Goal: Book appointment/travel/reservation

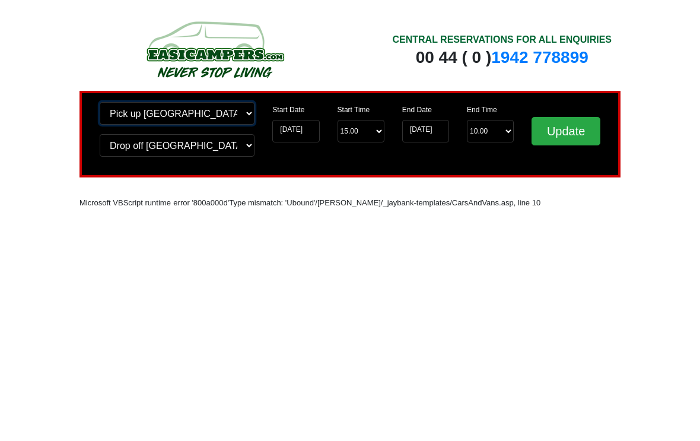
click at [109, 113] on select "Change pick up location? Pick up Edinburgh Birmingham Airport Blackburn Lancash…" at bounding box center [177, 113] width 155 height 23
select select "LPL"
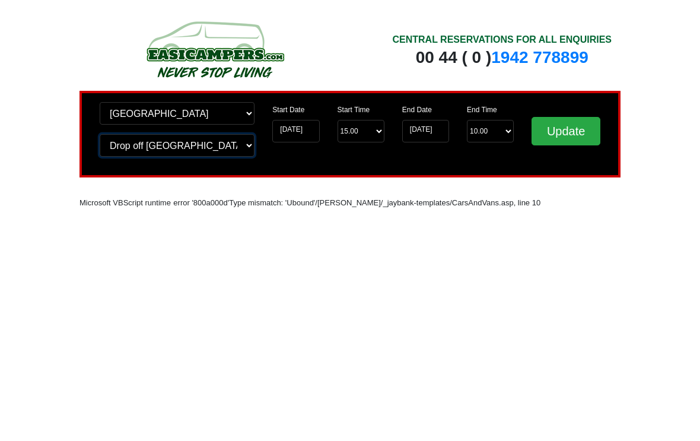
click at [112, 147] on select "Change drop off location? Drop off Edinburgh Birmingham Airport Blackburn Lanca…" at bounding box center [177, 145] width 155 height 23
select select "LPL"
click at [575, 128] on input "Update" at bounding box center [566, 131] width 69 height 28
click at [300, 128] on input "[DATE]" at bounding box center [295, 131] width 47 height 23
click at [295, 135] on input "[DATE]" at bounding box center [295, 131] width 47 height 23
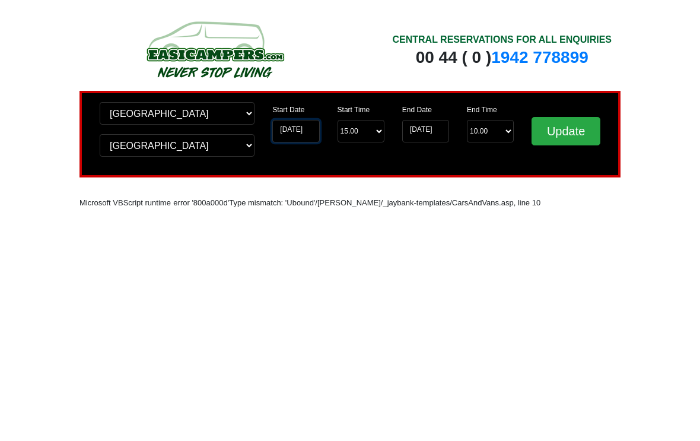
click at [287, 132] on input "[DATE]" at bounding box center [295, 131] width 47 height 23
click at [288, 131] on input "[DATE]" at bounding box center [295, 131] width 47 height 23
click at [288, 128] on input "[DATE]" at bounding box center [295, 131] width 47 height 23
click at [570, 128] on input "Update" at bounding box center [566, 131] width 69 height 28
click at [568, 128] on input "Update" at bounding box center [566, 131] width 69 height 28
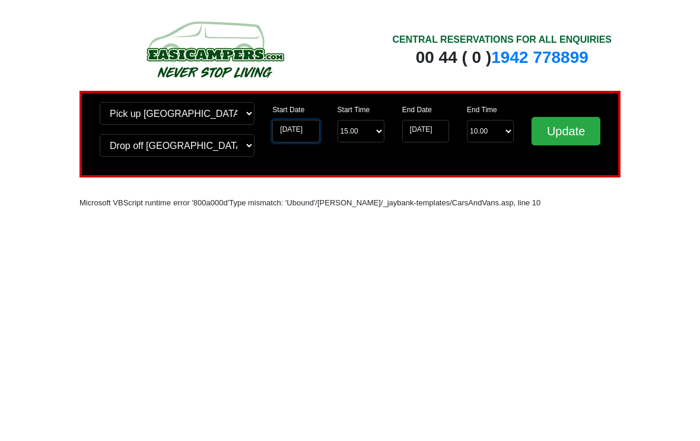
click at [281, 135] on input "[DATE]" at bounding box center [295, 131] width 47 height 23
click at [300, 134] on input "[DATE]" at bounding box center [295, 131] width 47 height 23
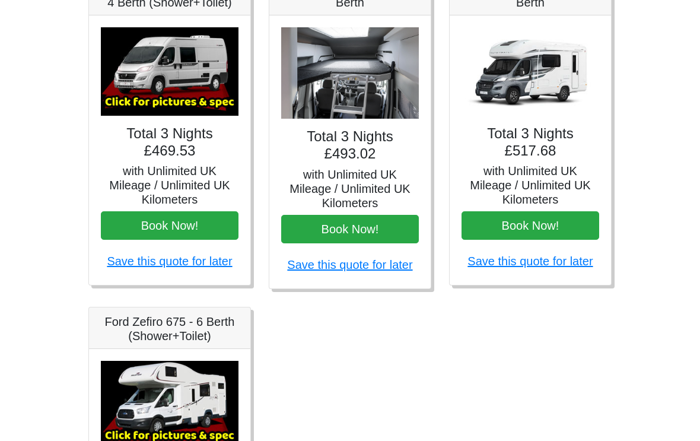
scroll to position [550, 0]
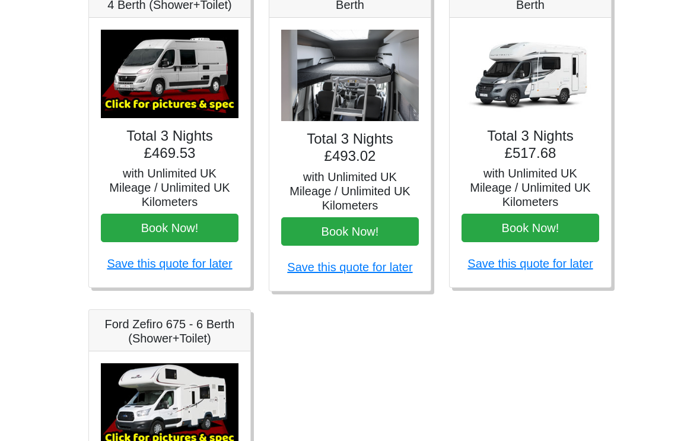
click at [121, 177] on h5 "with Unlimited UK Mileage / Unlimited UK Kilometers" at bounding box center [170, 188] width 138 height 43
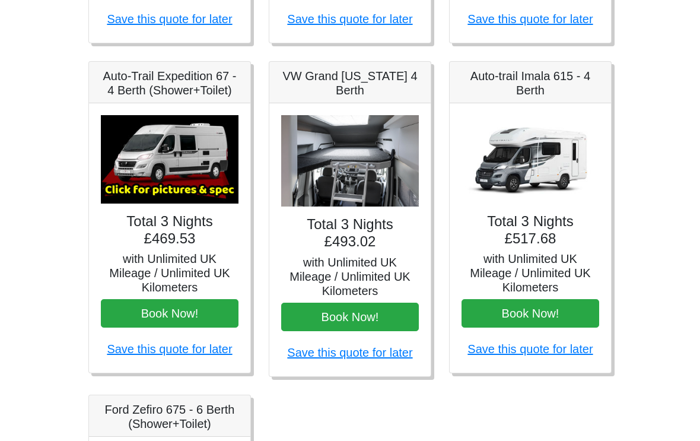
scroll to position [464, 0]
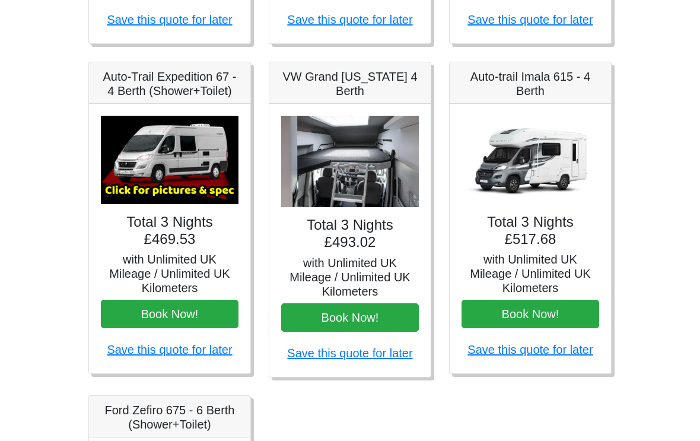
click at [138, 166] on img at bounding box center [170, 160] width 138 height 88
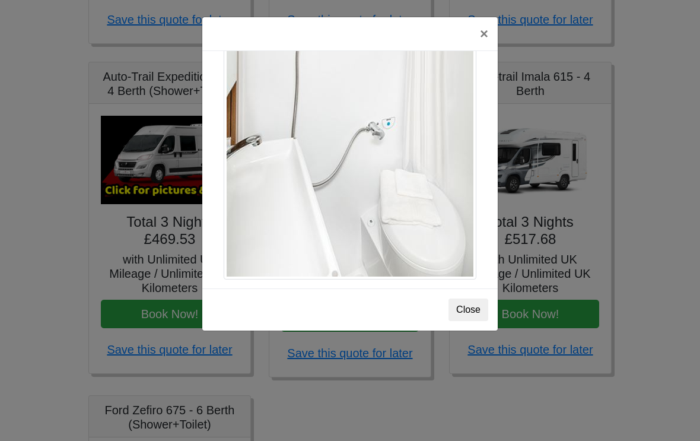
scroll to position [1632, 0]
click at [482, 299] on button "Close" at bounding box center [469, 310] width 40 height 23
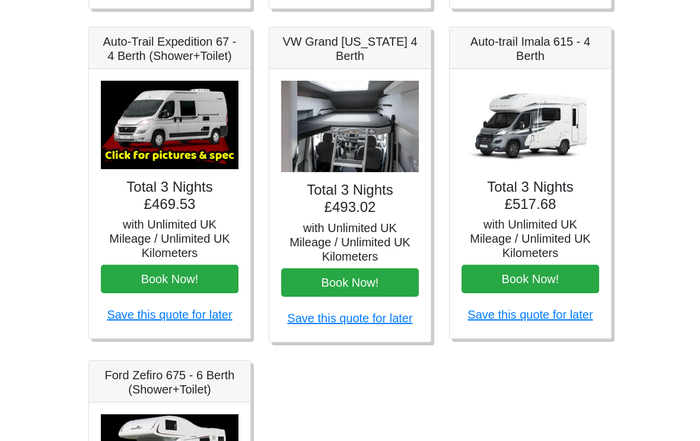
scroll to position [500, 0]
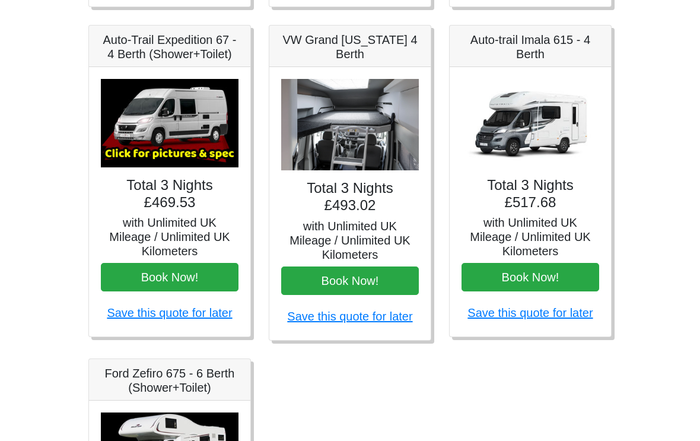
click at [359, 132] on img at bounding box center [350, 126] width 138 height 92
click at [376, 137] on img at bounding box center [350, 126] width 138 height 92
click at [371, 233] on h5 "with Unlimited UK Mileage / Unlimited UK Kilometers" at bounding box center [350, 241] width 138 height 43
click at [361, 131] on img at bounding box center [350, 126] width 138 height 92
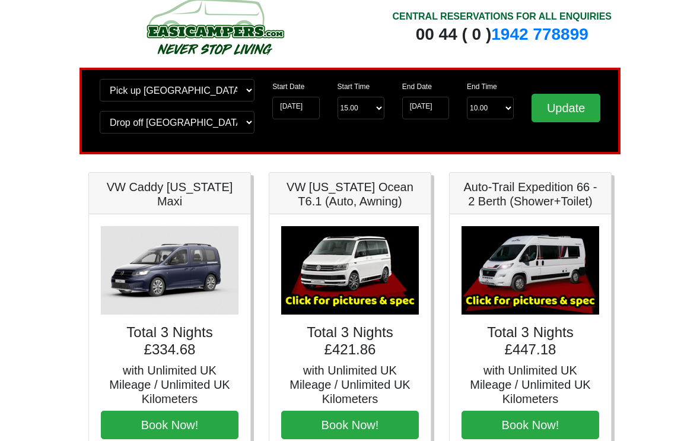
scroll to position [23, 0]
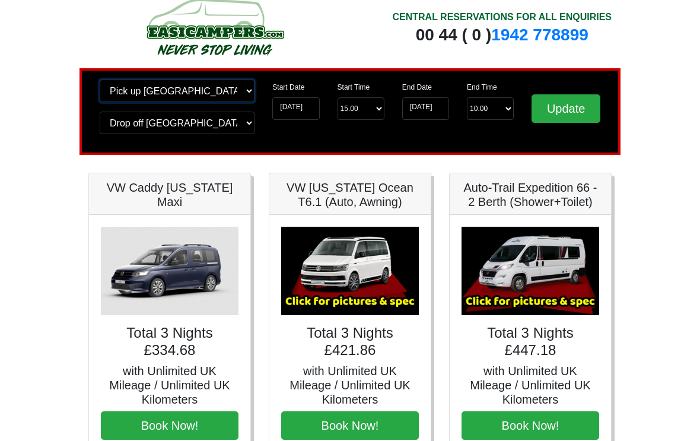
click at [122, 88] on select "Change pick up location? Pick up [GEOGRAPHIC_DATA] [GEOGRAPHIC_DATA] [GEOGRAPHI…" at bounding box center [177, 91] width 155 height 23
select select "QUE1"
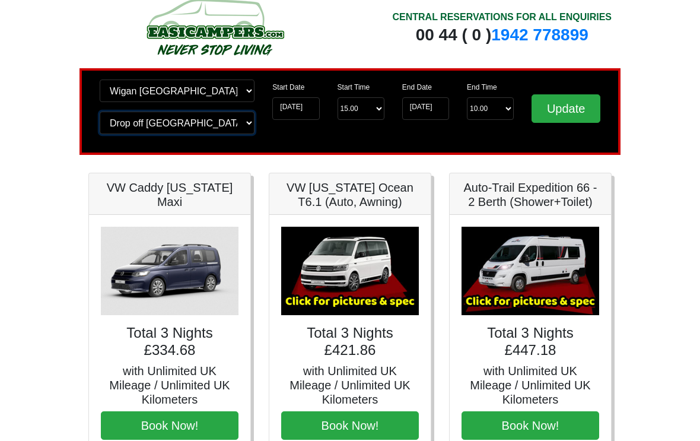
click at [116, 121] on select "Change drop off location? Drop off [GEOGRAPHIC_DATA] [GEOGRAPHIC_DATA] [GEOGRAP…" at bounding box center [177, 123] width 155 height 23
select select "QUE1"
click at [569, 109] on input "Update" at bounding box center [566, 108] width 69 height 28
